Goal: Task Accomplishment & Management: Complete application form

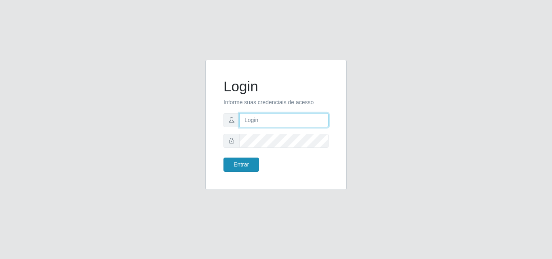
type input "[EMAIL_ADDRESS][DOMAIN_NAME]"
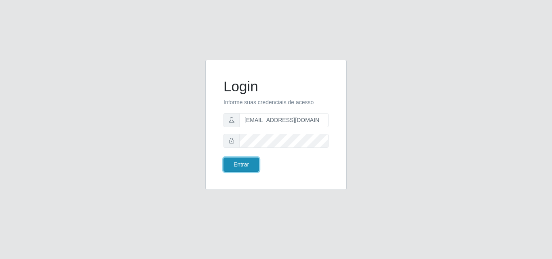
click at [242, 168] on button "Entrar" at bounding box center [242, 165] width 36 height 14
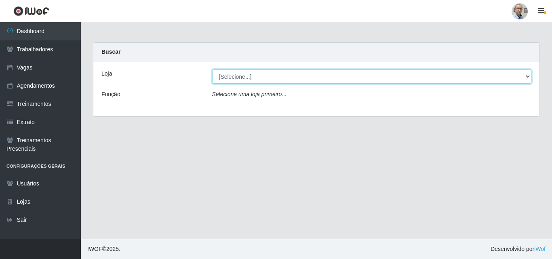
click at [250, 76] on select "[Selecione...] Mar Vermelho - Loja 04" at bounding box center [372, 77] width 320 height 14
select select "251"
click at [212, 70] on select "[Selecione...] Mar Vermelho - Loja 04" at bounding box center [372, 77] width 320 height 14
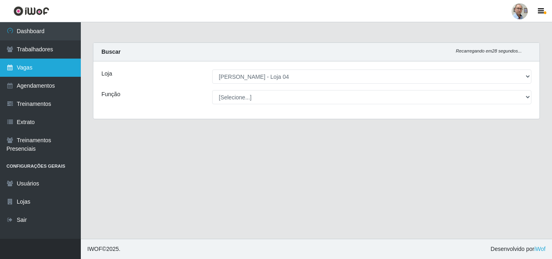
click at [28, 70] on link "Vagas" at bounding box center [40, 68] width 81 height 18
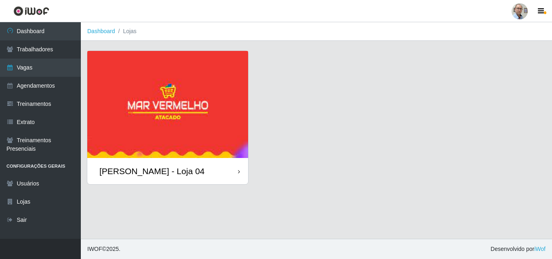
click at [146, 171] on div "[PERSON_NAME] - Loja 04" at bounding box center [151, 171] width 105 height 10
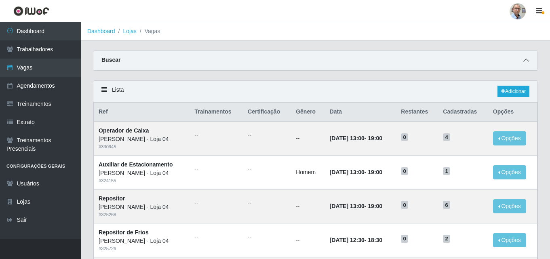
click at [528, 62] on icon at bounding box center [526, 60] width 6 height 6
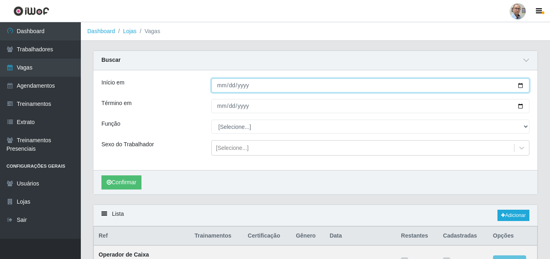
click at [521, 87] on input "Início em" at bounding box center [370, 85] width 318 height 14
type input "[DATE]"
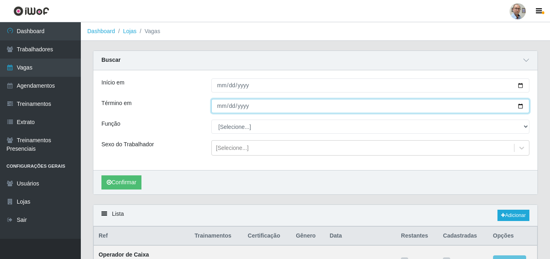
click at [521, 107] on input "Término em" at bounding box center [370, 106] width 318 height 14
type input "[DATE]"
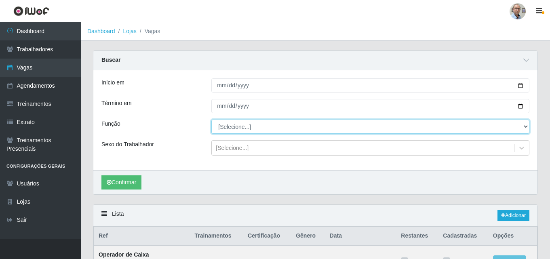
click at [238, 124] on select "[Selecione...] ASG ASG + ASG ++ Auxiliar de Depósito Auxiliar de Depósito + Aux…" at bounding box center [370, 127] width 318 height 14
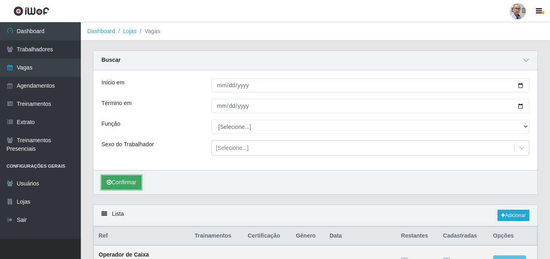
click at [125, 181] on button "Confirmar" at bounding box center [121, 182] width 40 height 14
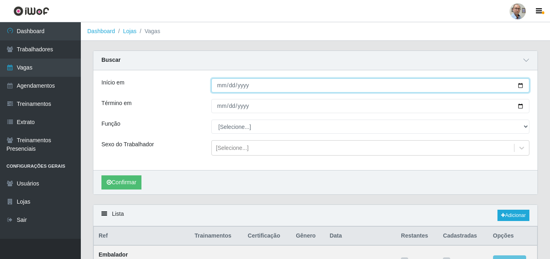
click at [522, 88] on input "[DATE]" at bounding box center [370, 85] width 318 height 14
type input "[DATE]"
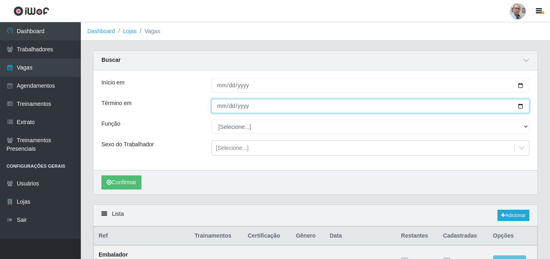
click at [522, 106] on input "[DATE]" at bounding box center [370, 106] width 318 height 14
type input "[DATE]"
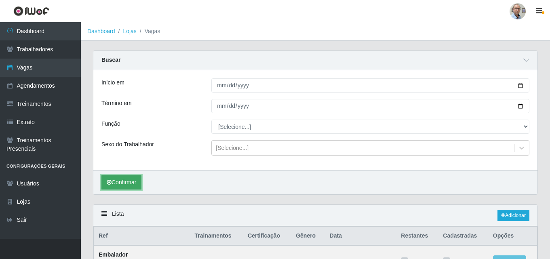
click at [122, 183] on button "Confirmar" at bounding box center [121, 182] width 40 height 14
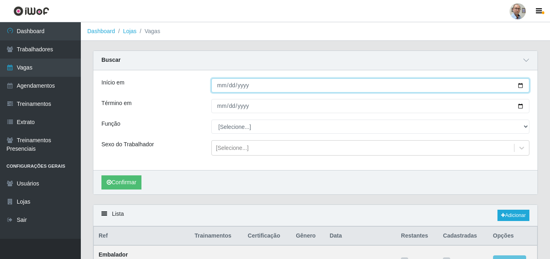
click at [522, 87] on input "[DATE]" at bounding box center [370, 85] width 318 height 14
type input "[DATE]"
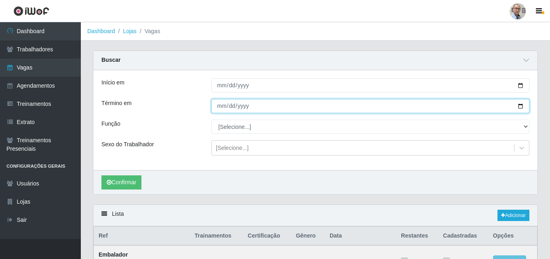
click at [520, 105] on input "[DATE]" at bounding box center [370, 106] width 318 height 14
type input "[DATE]"
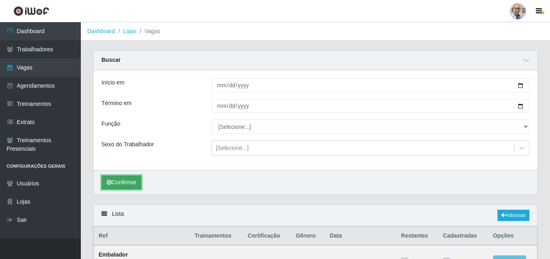
click at [116, 185] on button "Confirmar" at bounding box center [121, 182] width 40 height 14
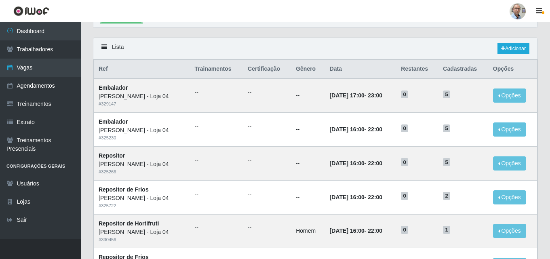
scroll to position [44, 0]
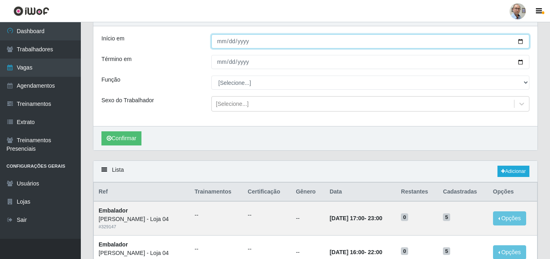
click at [520, 41] on input "[DATE]" at bounding box center [370, 41] width 318 height 14
type input "[DATE]"
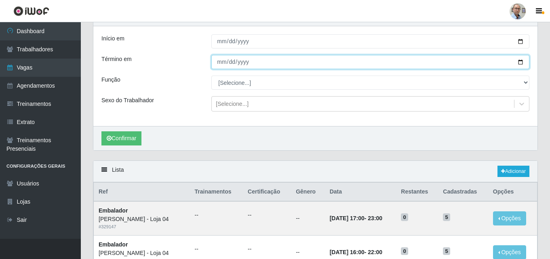
click at [519, 64] on input "[DATE]" at bounding box center [370, 62] width 318 height 14
type input "[DATE]"
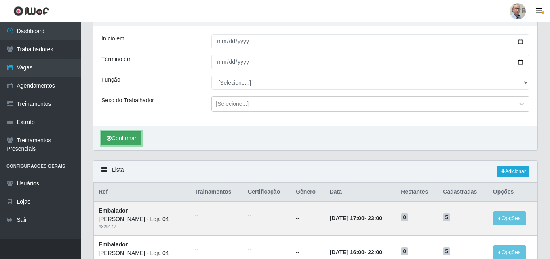
click at [125, 137] on button "Confirmar" at bounding box center [121, 138] width 40 height 14
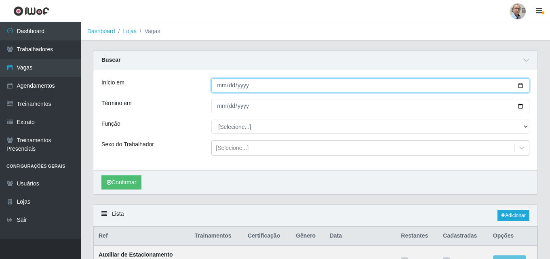
click at [521, 85] on input "[DATE]" at bounding box center [370, 85] width 318 height 14
type input "[DATE]"
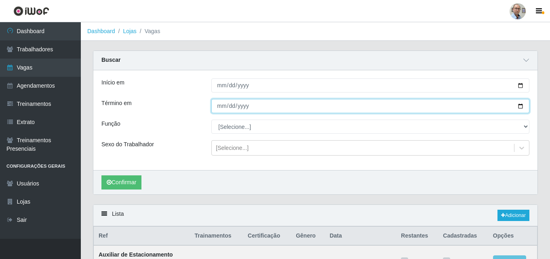
click at [522, 106] on input "[DATE]" at bounding box center [370, 106] width 318 height 14
type input "[DATE]"
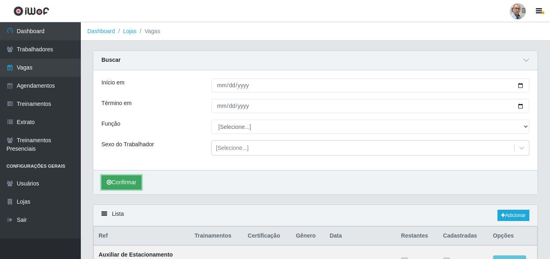
click at [122, 182] on button "Confirmar" at bounding box center [121, 182] width 40 height 14
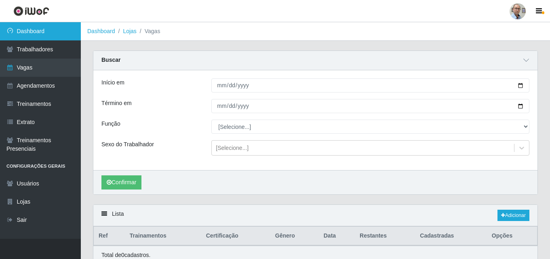
click at [34, 27] on link "Dashboard" at bounding box center [40, 31] width 81 height 18
